Goal: Information Seeking & Learning: Learn about a topic

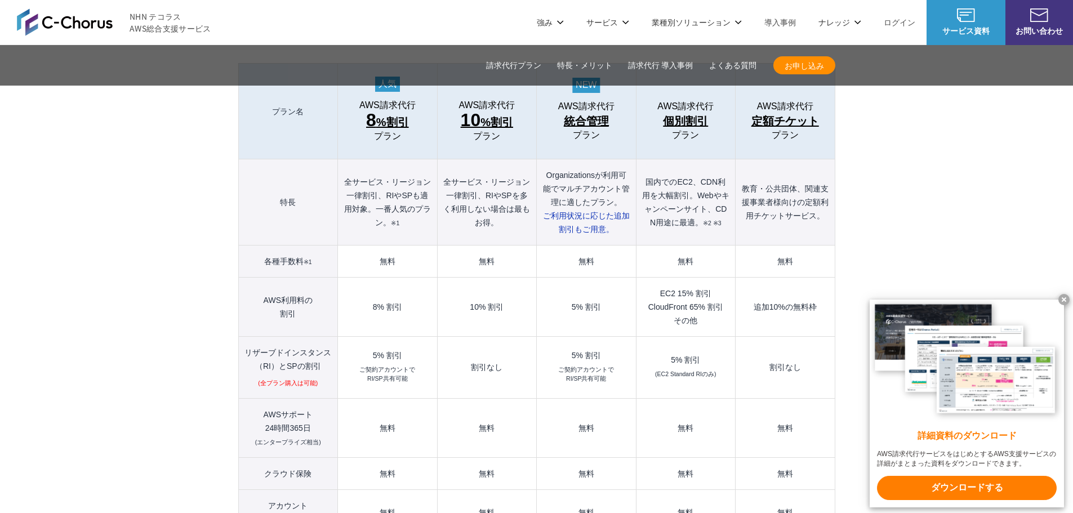
scroll to position [1240, 0]
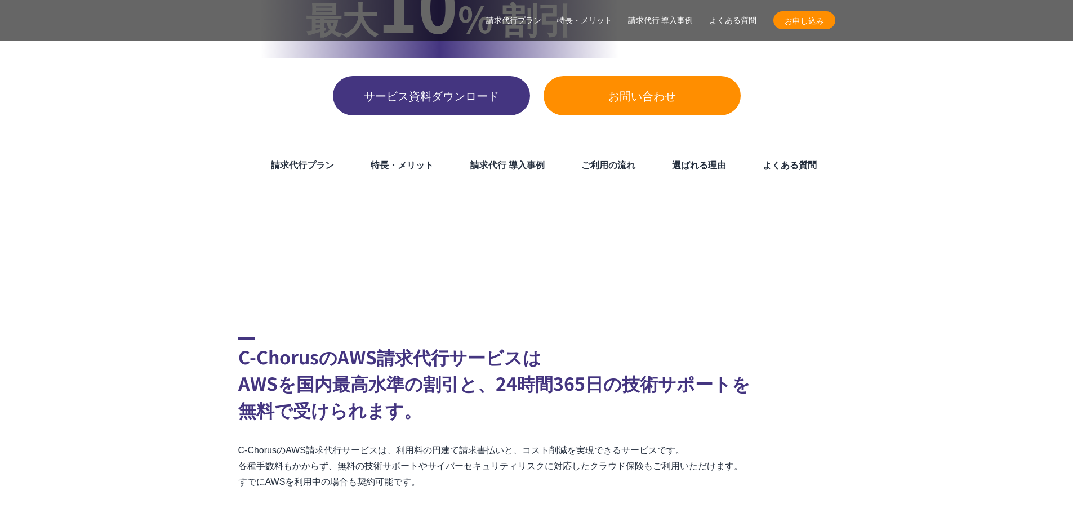
click at [329, 161] on link "請求代行プラン" at bounding box center [302, 165] width 63 height 14
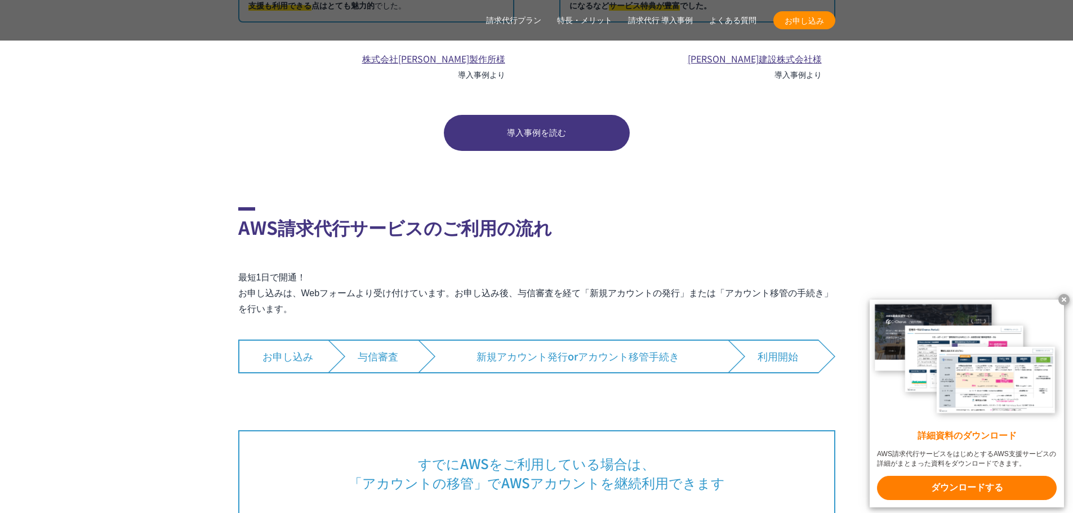
scroll to position [6576, 0]
